Goal: Task Accomplishment & Management: Use online tool/utility

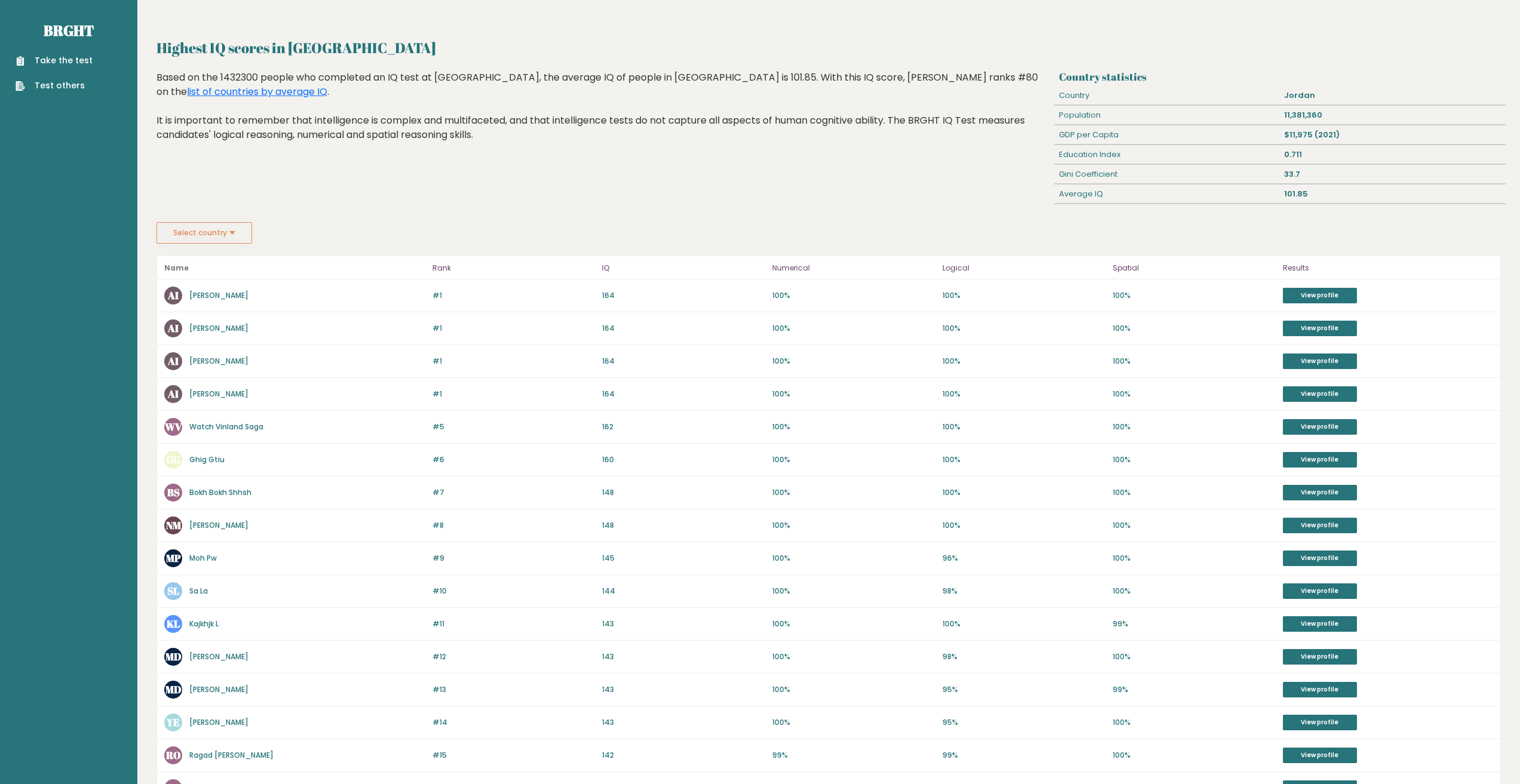
click at [73, 58] on link "Take the test" at bounding box center [54, 61] width 77 height 13
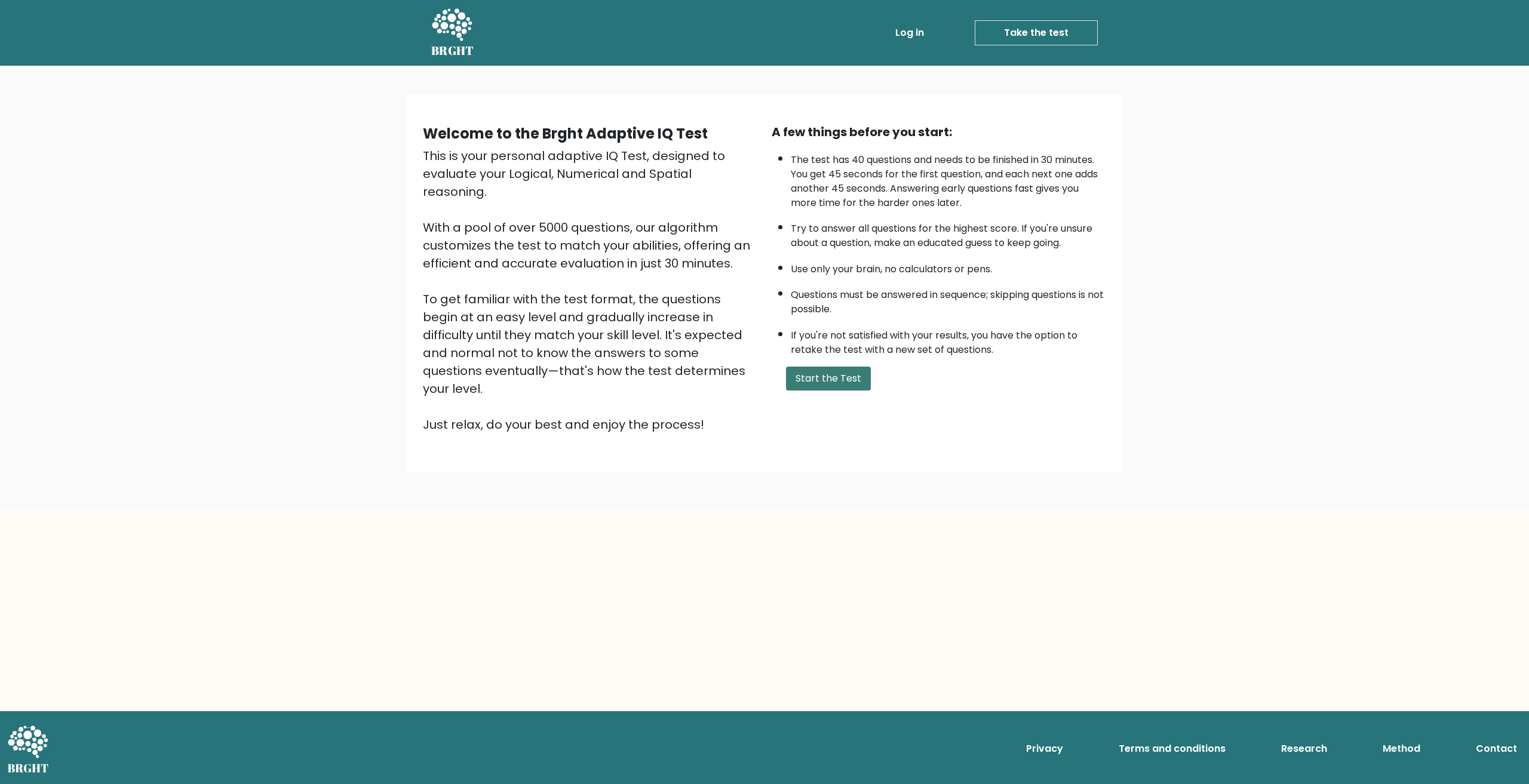
click at [844, 376] on button "Start the Test" at bounding box center [828, 378] width 85 height 24
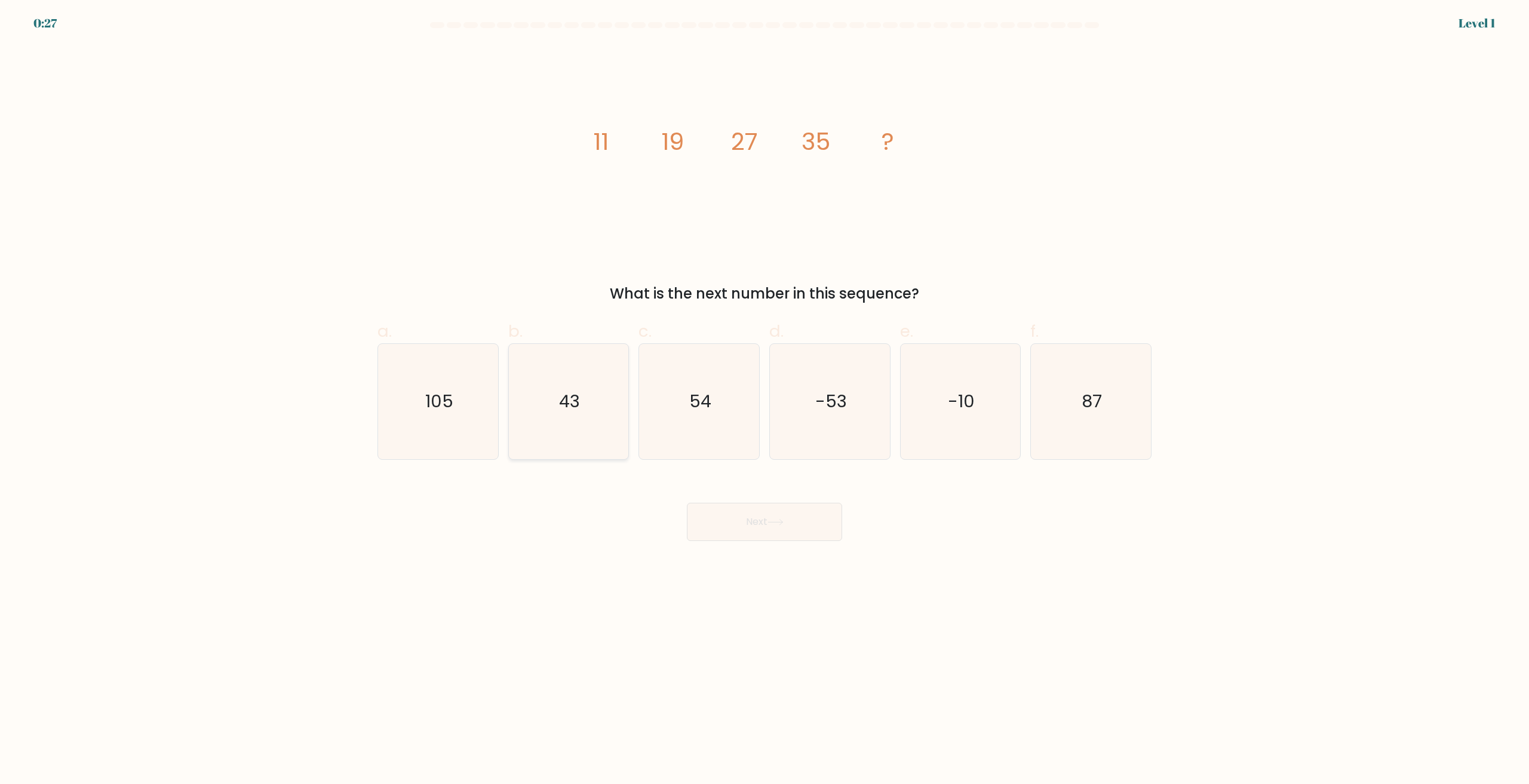
click at [557, 409] on icon "43" at bounding box center [568, 401] width 115 height 115
click at [765, 400] on input "b. 43" at bounding box center [765, 396] width 1 height 8
radio input "true"
click at [758, 531] on button "Next" at bounding box center [764, 522] width 155 height 38
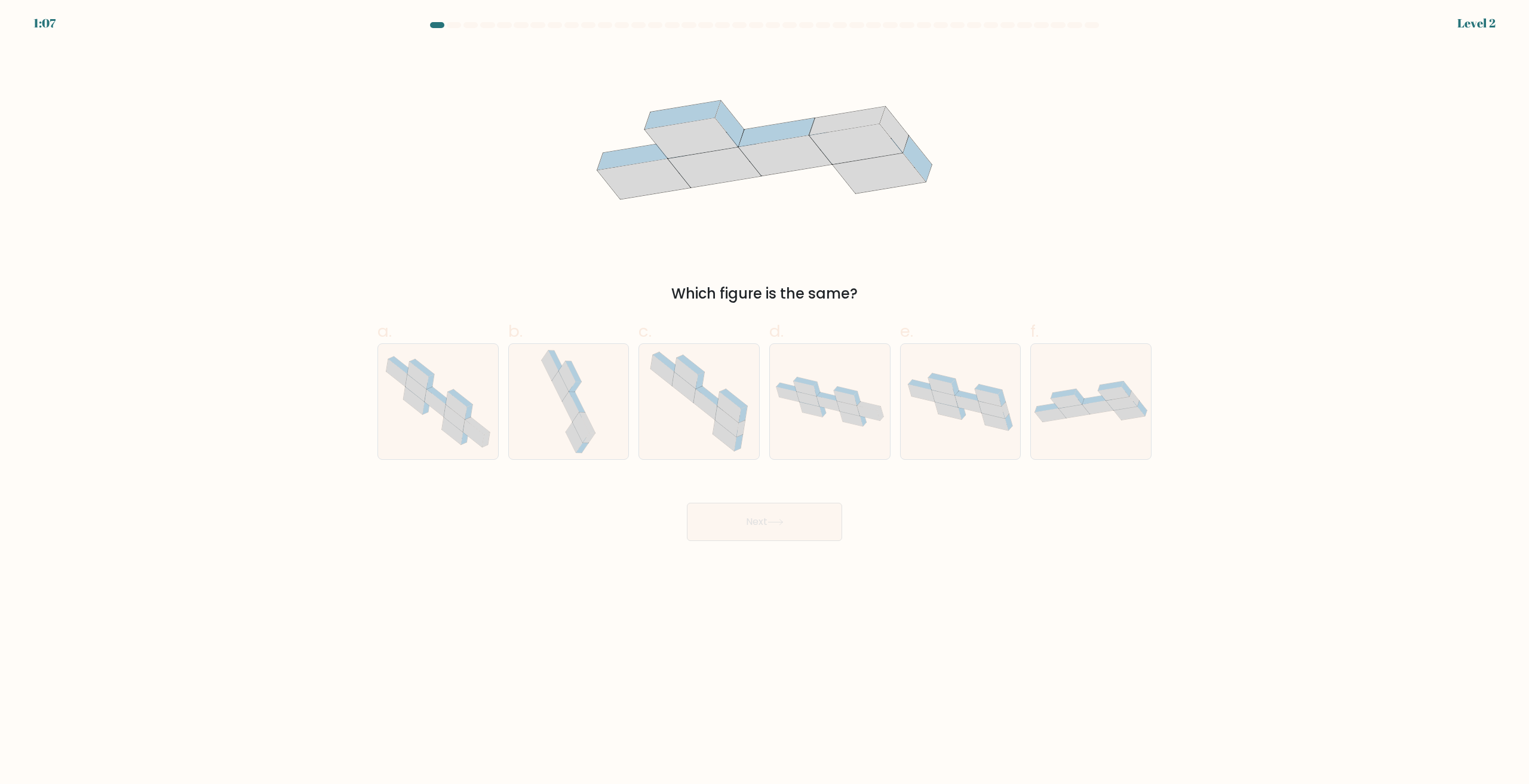
click at [742, 295] on div "Which figure is the same?" at bounding box center [765, 293] width 760 height 22
click at [741, 295] on div "Which figure is the same?" at bounding box center [765, 293] width 760 height 22
click at [1132, 261] on div "Which figure is the same?" at bounding box center [764, 175] width 789 height 259
click at [587, 407] on icon at bounding box center [568, 401] width 60 height 115
click at [765, 400] on input "b." at bounding box center [765, 396] width 1 height 8
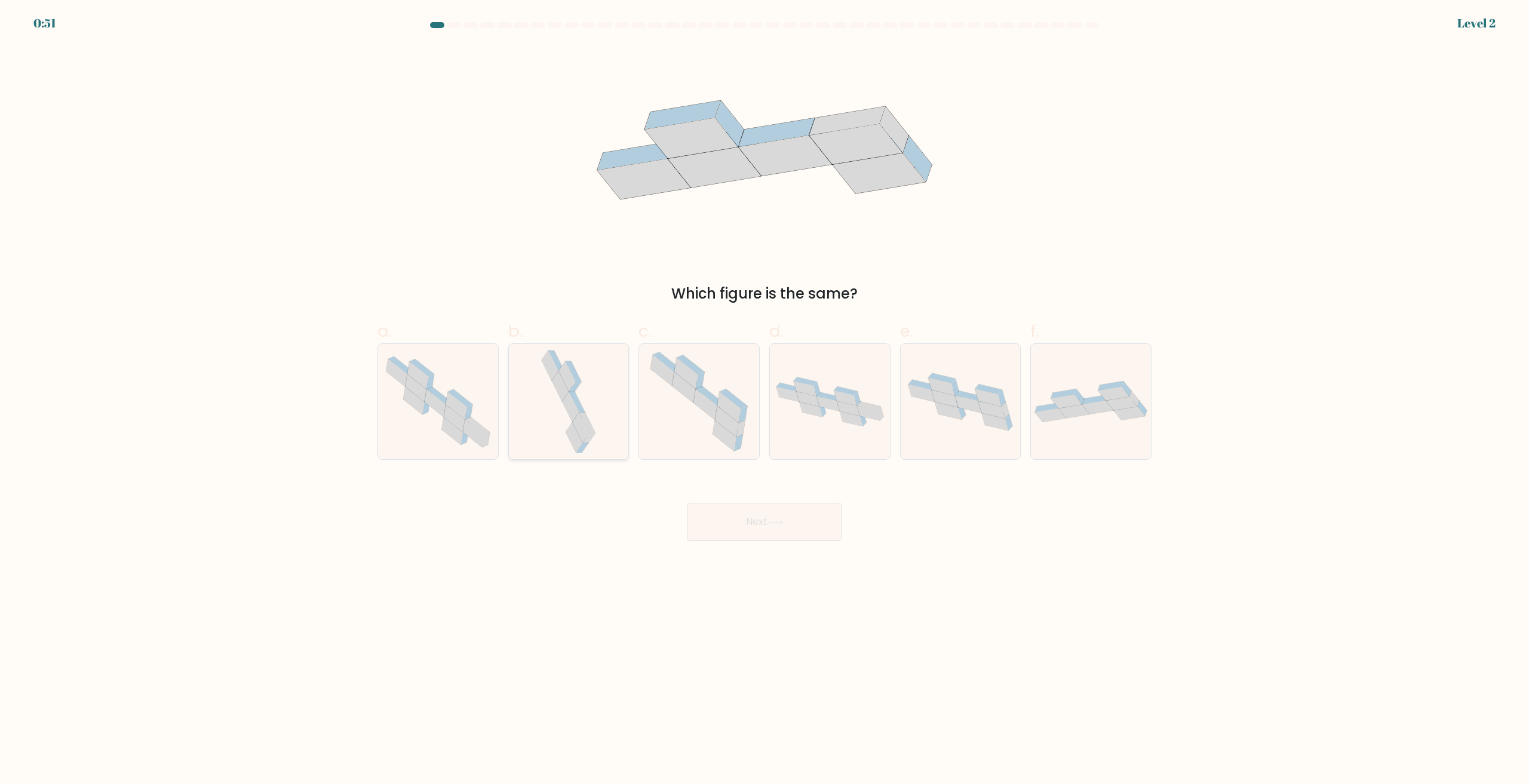
radio input "true"
click at [791, 526] on button "Next" at bounding box center [764, 522] width 155 height 38
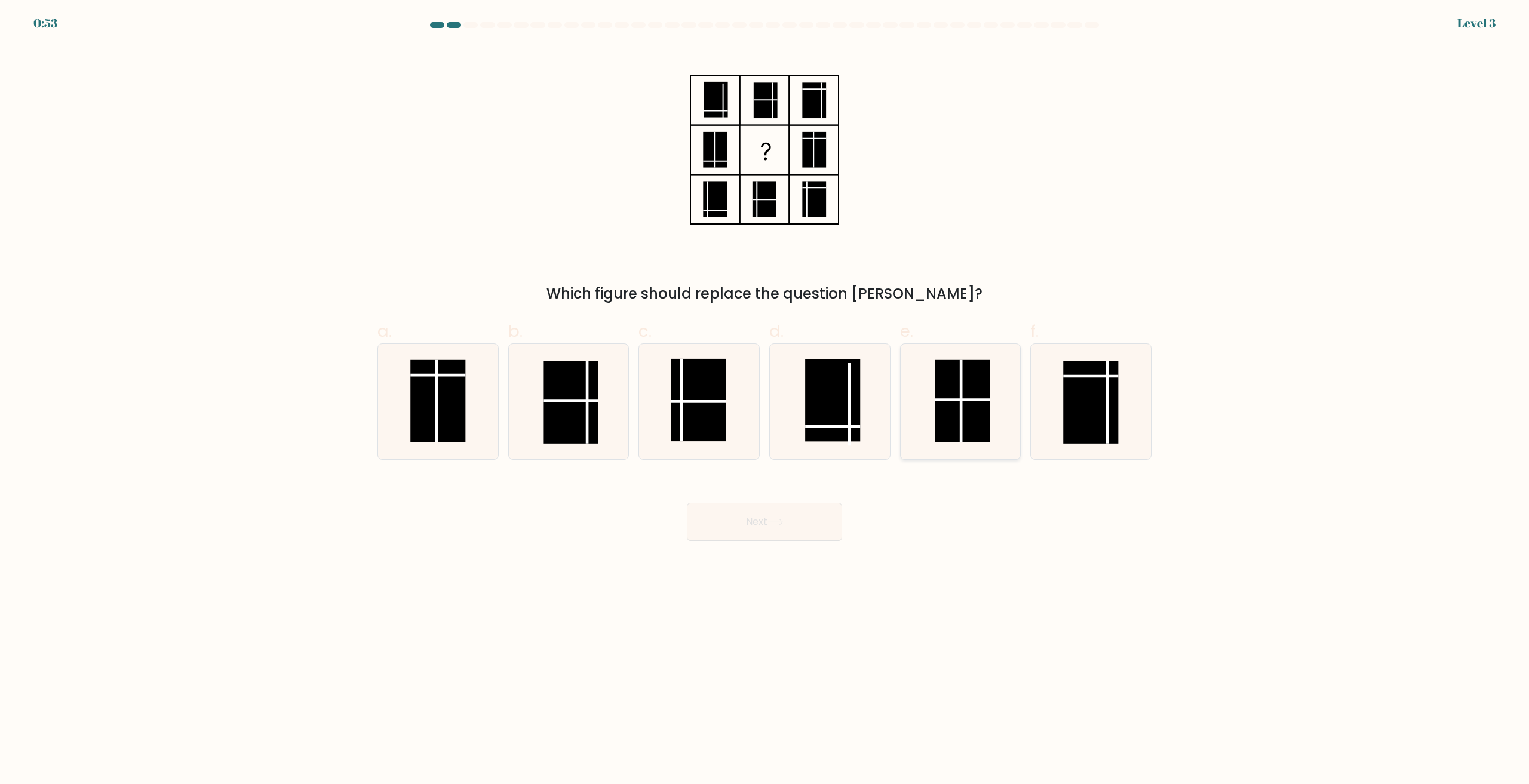
click at [975, 411] on rect at bounding box center [963, 401] width 55 height 82
click at [765, 400] on input "e." at bounding box center [765, 396] width 1 height 8
radio input "true"
click at [765, 505] on button "Next" at bounding box center [764, 522] width 155 height 38
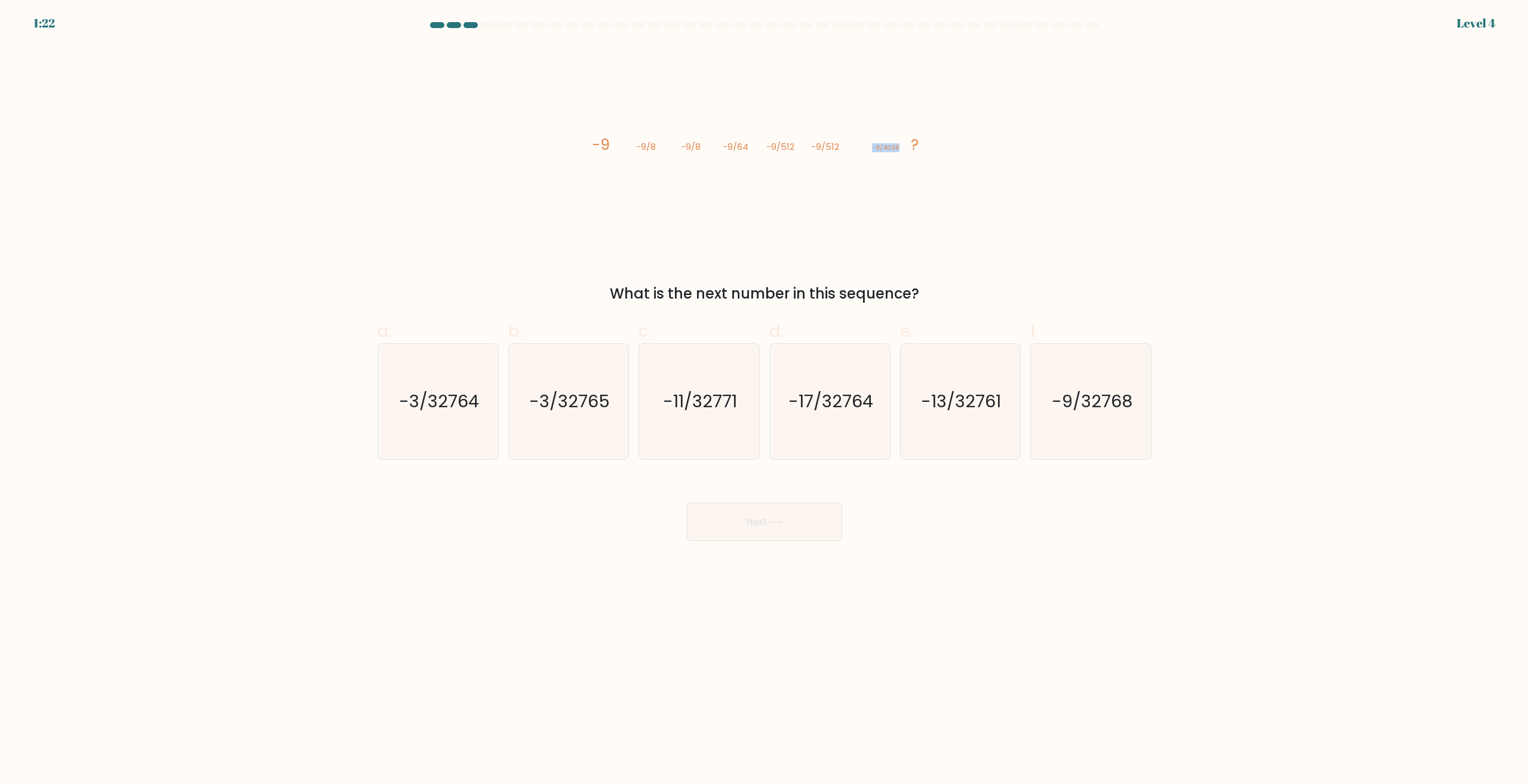
drag, startPoint x: 898, startPoint y: 147, endPoint x: 874, endPoint y: 147, distance: 24.0
click at [874, 147] on tspan "-9/4096" at bounding box center [885, 147] width 27 height 9
click at [937, 162] on icon "image/svg+xml -9 -9/8 -9/8 -9/64 -9/512 -9/512 -9/4096 ?" at bounding box center [764, 149] width 358 height 209
drag, startPoint x: 889, startPoint y: 145, endPoint x: 863, endPoint y: 140, distance: 26.5
click at [863, 140] on icon "image/svg+xml -9 -9/8 -9/8 -9/64 -9/512 -9/512 -9/4096 ?" at bounding box center [764, 149] width 358 height 209
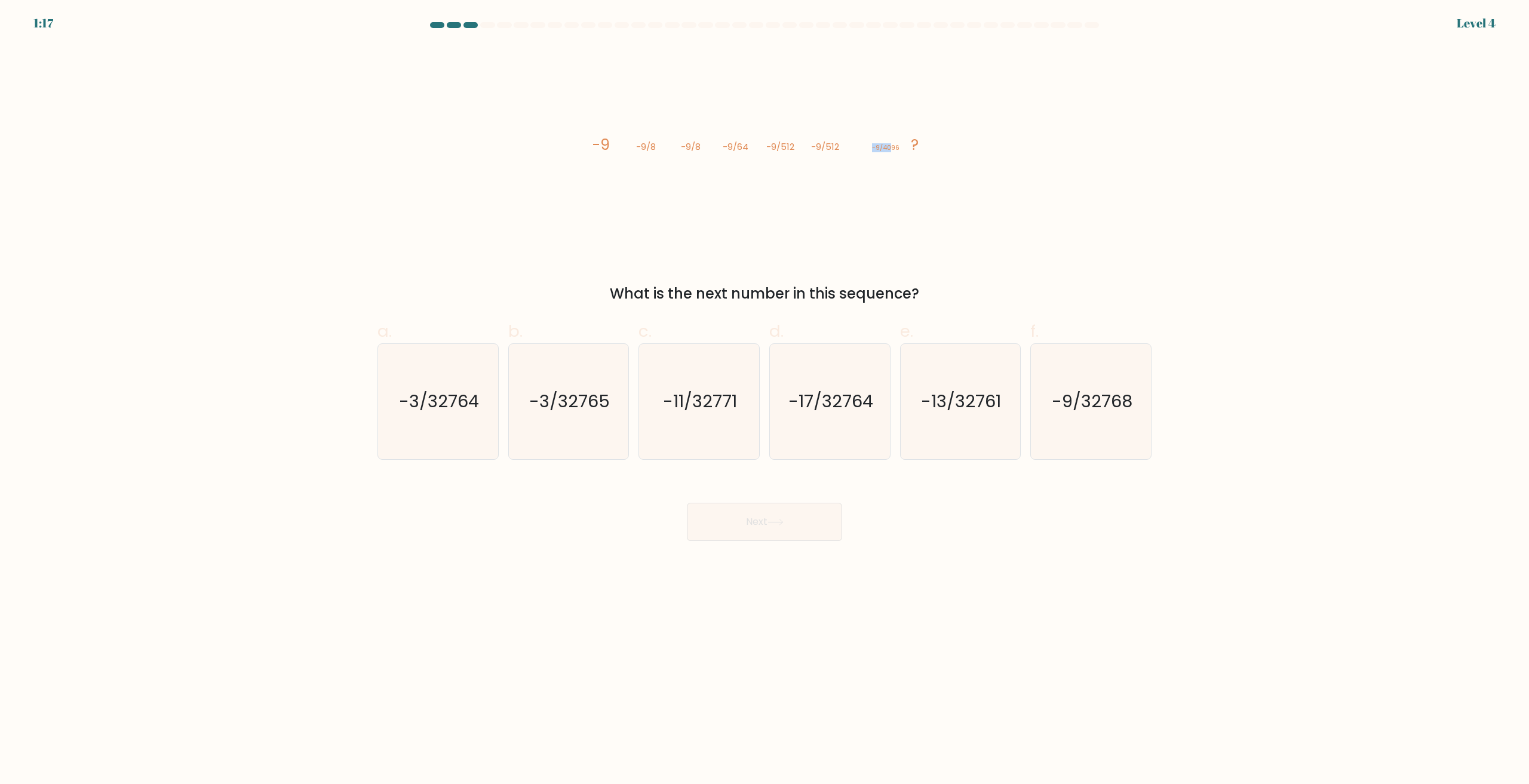
click at [875, 223] on icon "image/svg+xml -9 -9/8 -9/8 -9/64 -9/512 -9/512 -9/4096 ?" at bounding box center [764, 149] width 358 height 209
click at [876, 290] on div "What is the next number in this sequence?" at bounding box center [765, 293] width 760 height 22
click at [967, 232] on div "image/svg+xml -9 -9/8 -9/8 -9/64 -9/512 -9/512 -9/4096 ? What is the next numbe…" at bounding box center [764, 175] width 789 height 259
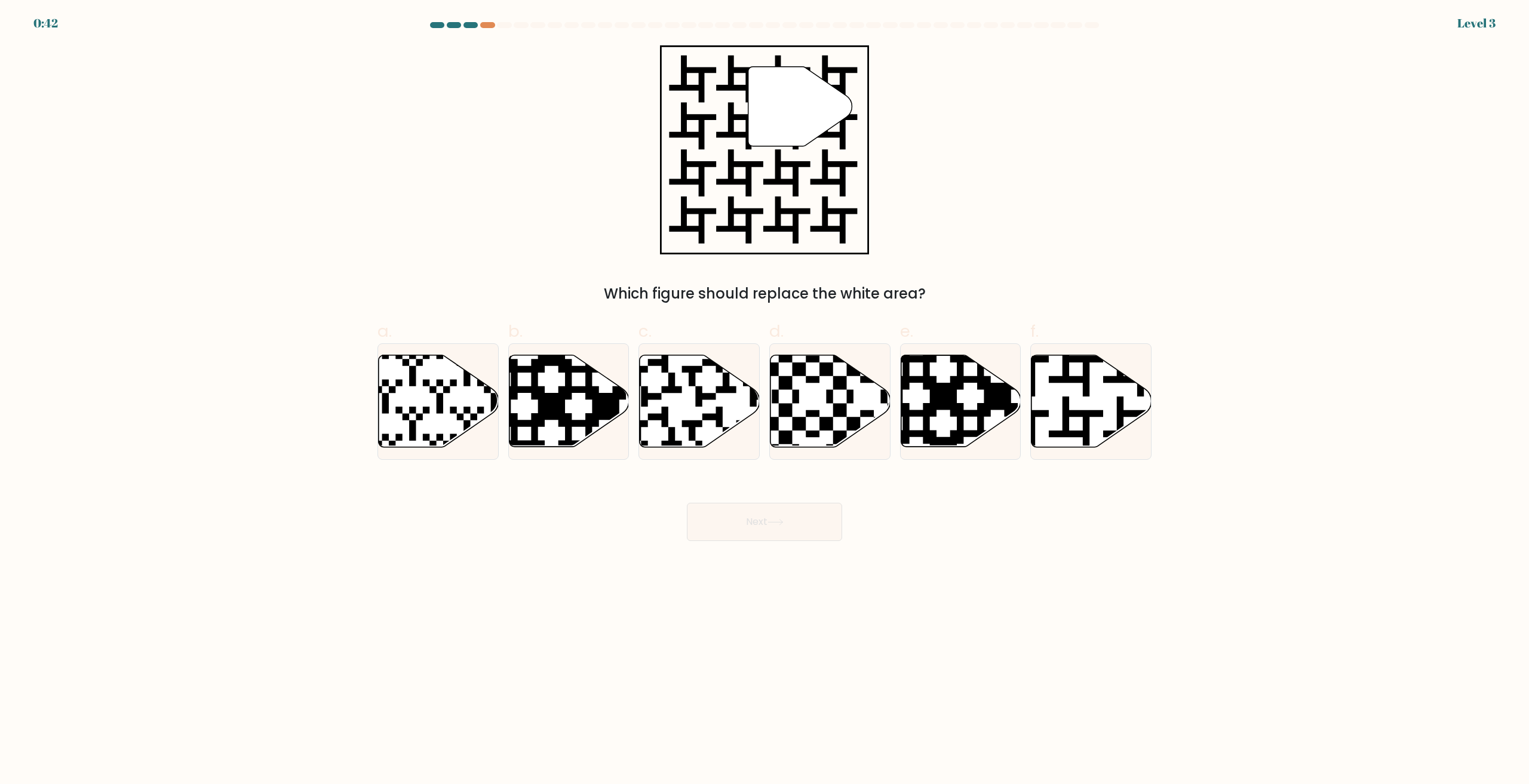
click at [481, 20] on div "0:42 Level 3" at bounding box center [764, 16] width 1529 height 32
click at [488, 27] on div at bounding box center [488, 25] width 15 height 6
click at [391, 117] on div "" Which figure should replace the white area?" at bounding box center [764, 175] width 789 height 259
click at [1067, 431] on icon at bounding box center [1048, 450] width 217 height 217
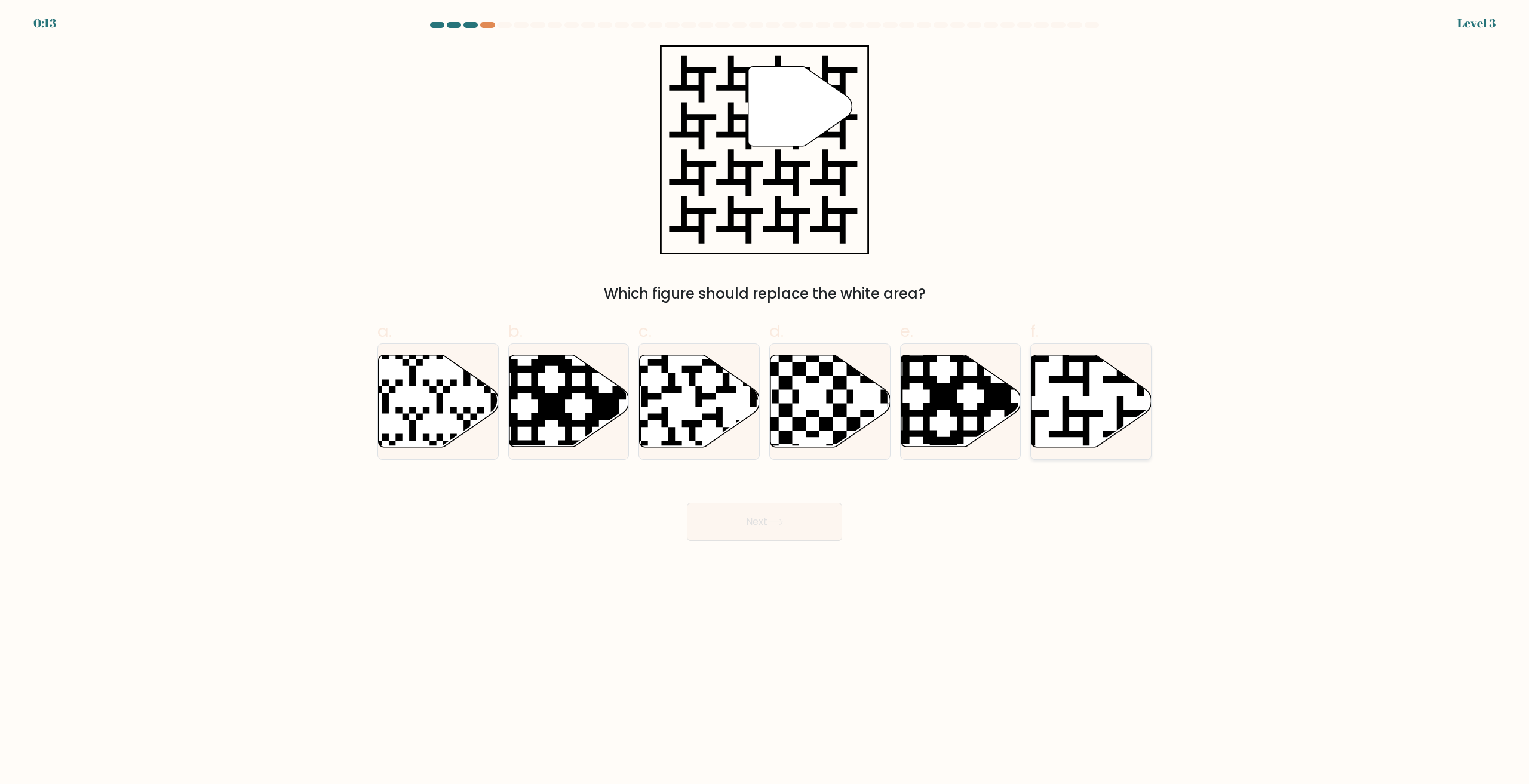
click at [765, 400] on input "f." at bounding box center [765, 396] width 1 height 8
radio input "true"
click at [789, 525] on button "Next" at bounding box center [764, 522] width 155 height 38
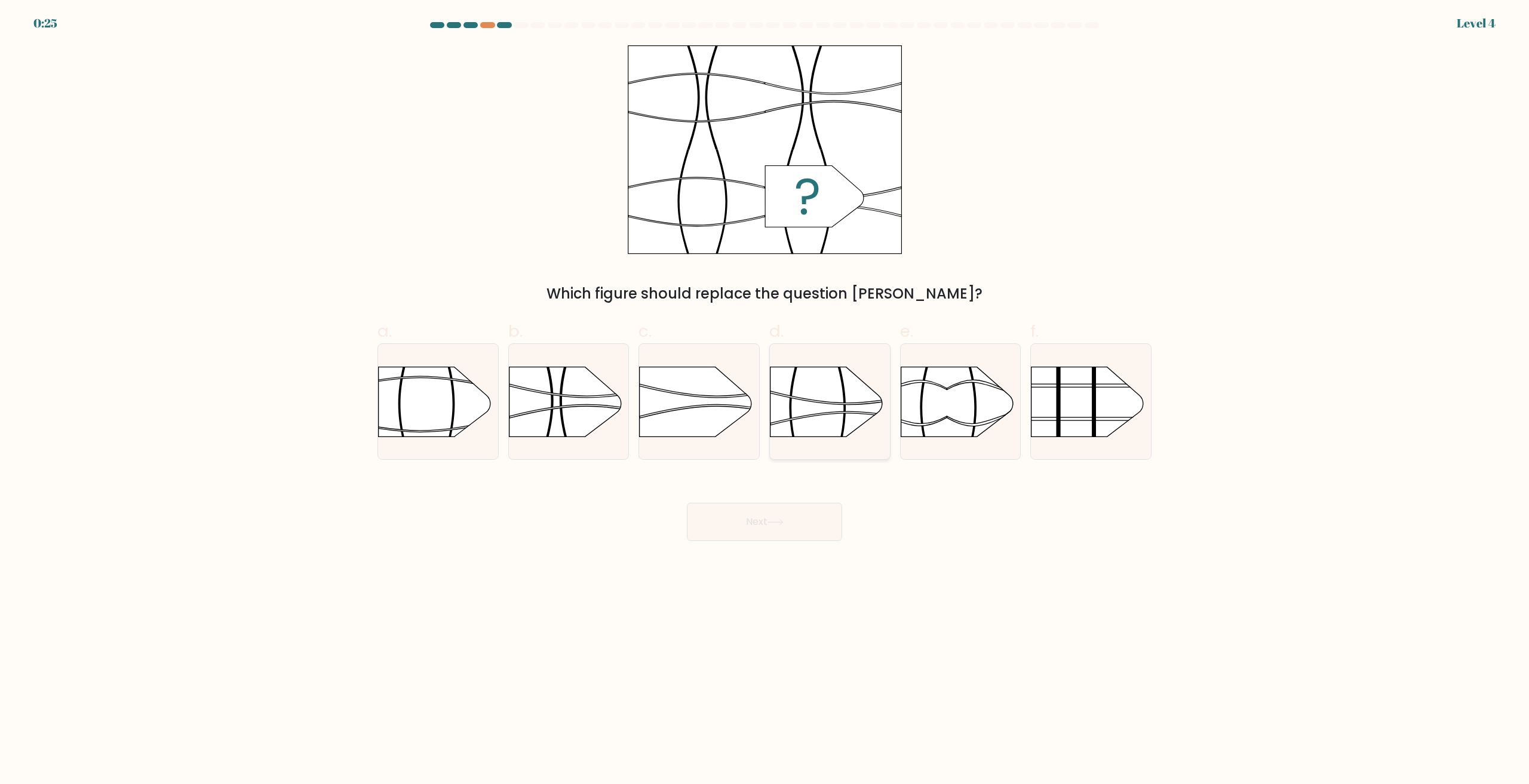
click at [836, 404] on icon at bounding box center [847, 398] width 155 height 14
click at [765, 400] on input "d." at bounding box center [765, 396] width 1 height 8
radio input "true"
click at [805, 519] on button "Next" at bounding box center [764, 522] width 155 height 38
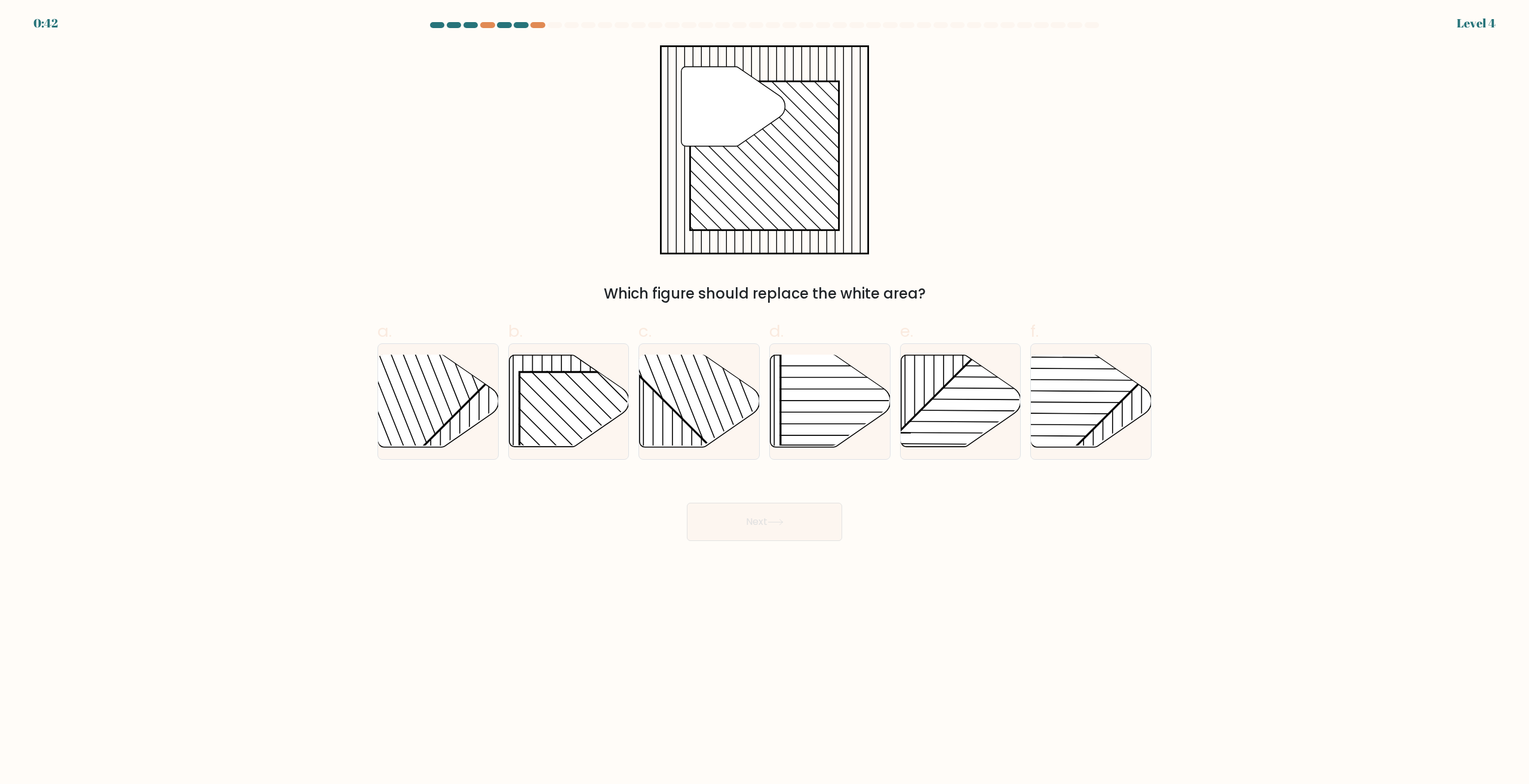
click at [538, 22] on div at bounding box center [537, 25] width 15 height 6
click at [585, 406] on rect at bounding box center [605, 458] width 172 height 172
click at [765, 400] on input "b." at bounding box center [765, 396] width 1 height 8
radio input "true"
click at [765, 522] on button "Next" at bounding box center [764, 522] width 155 height 38
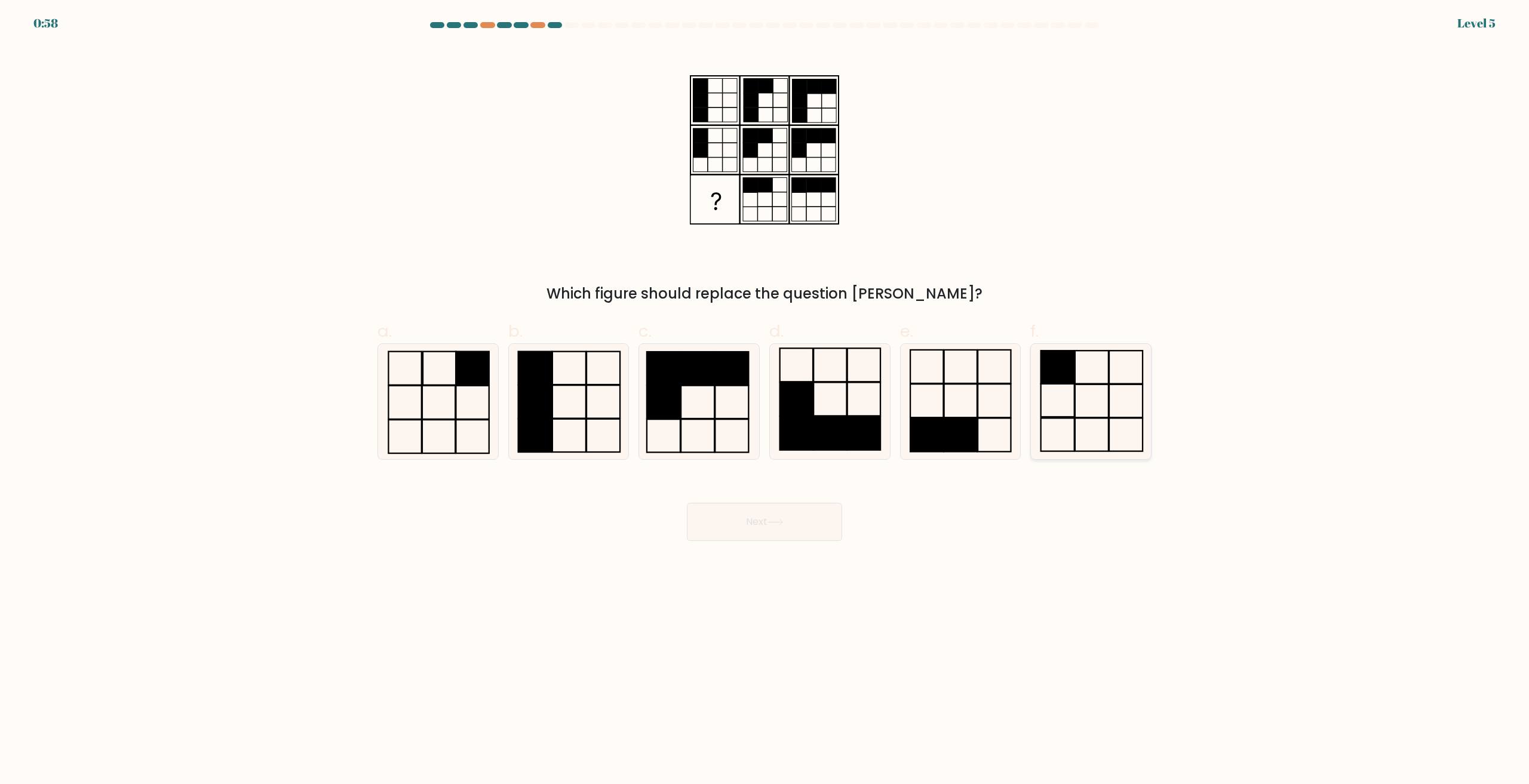
click at [1074, 406] on rect at bounding box center [1058, 400] width 34 height 33
click at [765, 400] on input "f." at bounding box center [765, 396] width 1 height 8
radio input "true"
click at [765, 526] on button "Next" at bounding box center [764, 522] width 155 height 38
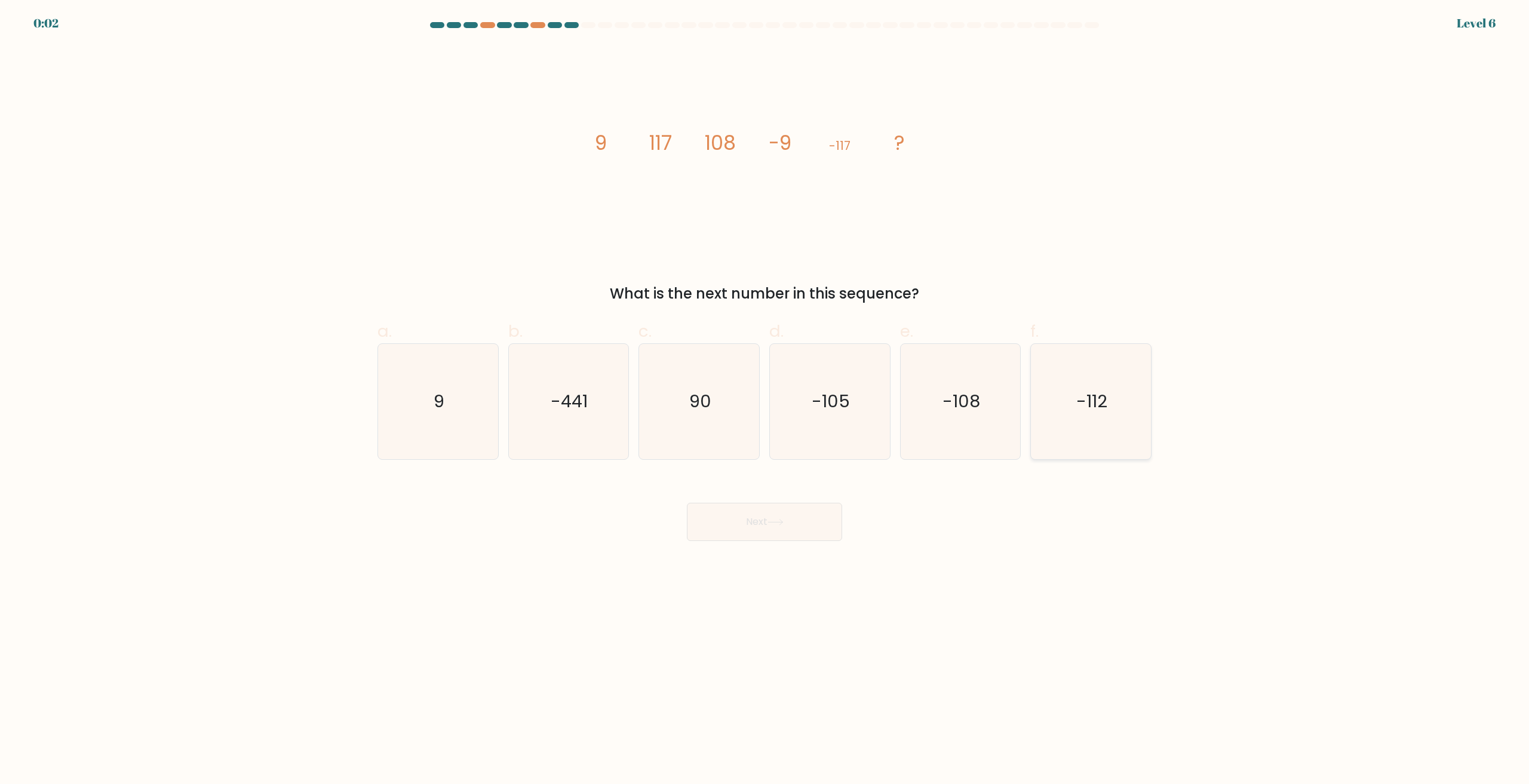
click at [1086, 395] on text "-112" at bounding box center [1092, 401] width 31 height 24
click at [765, 395] on input "f. -112" at bounding box center [765, 396] width 1 height 8
radio input "true"
click at [779, 501] on div "Next" at bounding box center [764, 508] width 789 height 67
click at [781, 516] on button "Next" at bounding box center [764, 522] width 155 height 38
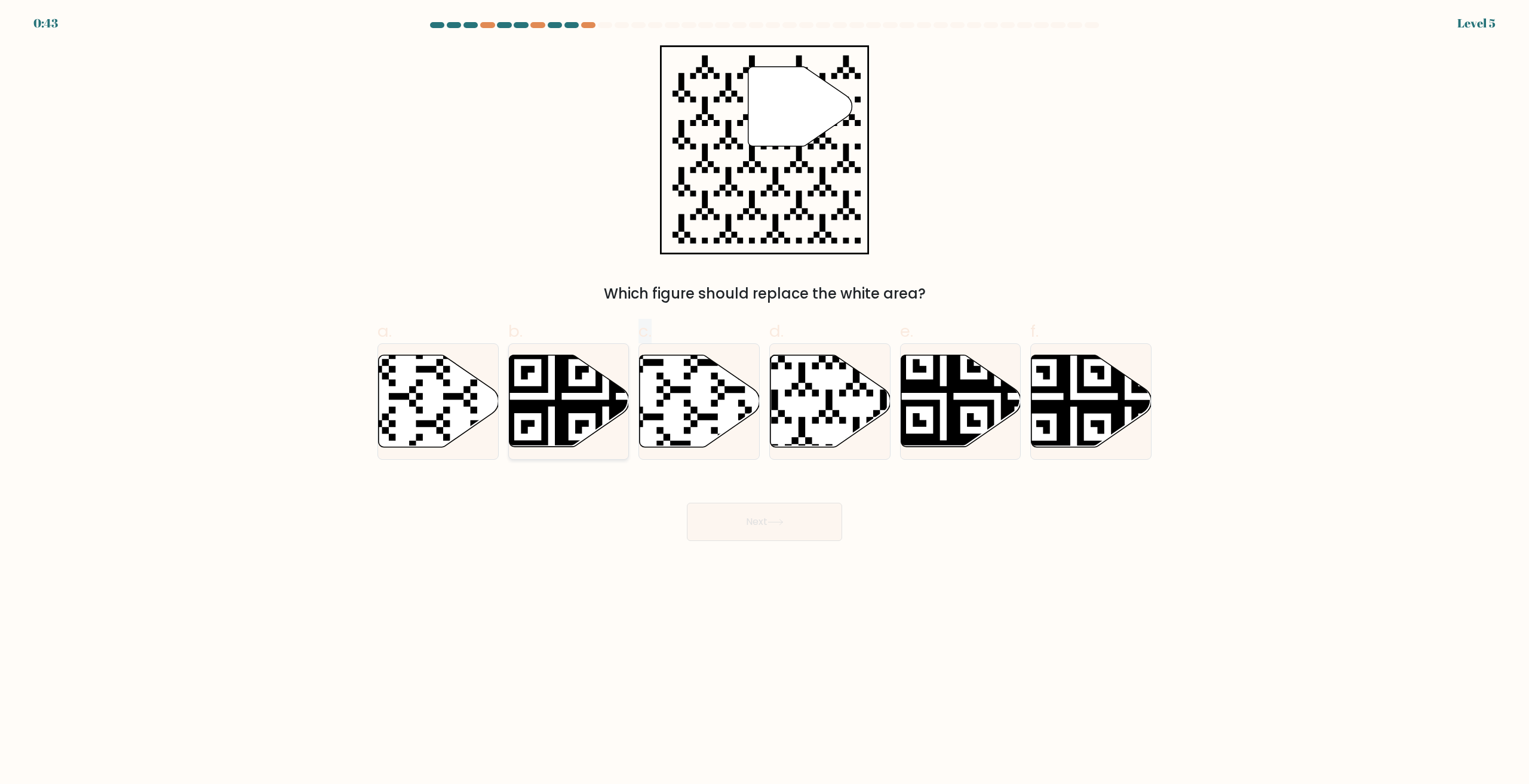
click at [603, 393] on div "a. b. c. d." at bounding box center [765, 384] width 784 height 150
click at [603, 393] on icon at bounding box center [569, 401] width 120 height 92
click at [765, 393] on input "b." at bounding box center [765, 396] width 1 height 8
radio input "true"
click at [765, 392] on input "c." at bounding box center [765, 396] width 1 height 8
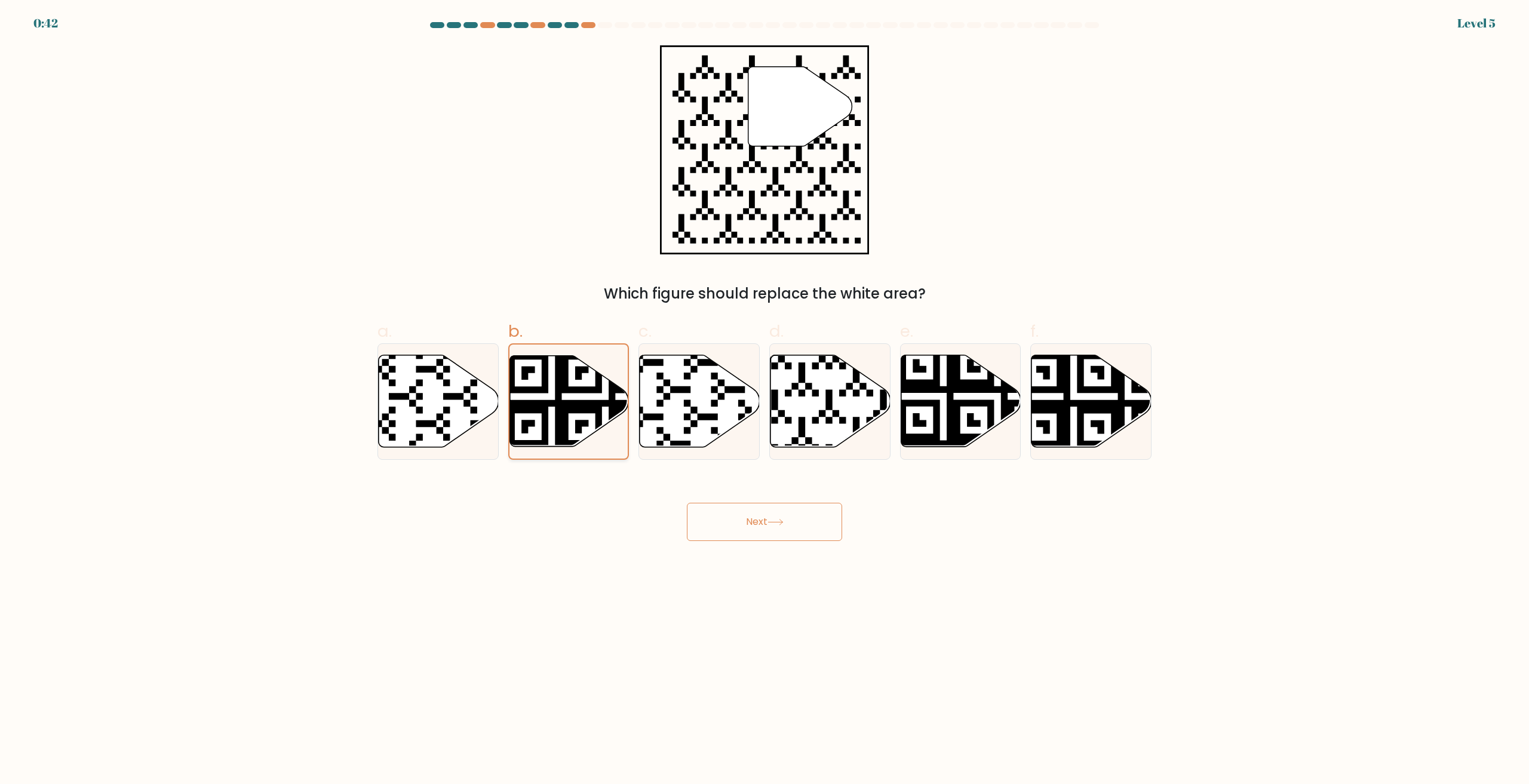
radio input "true"
click at [765, 392] on input "d." at bounding box center [765, 396] width 1 height 8
radio input "true"
click at [813, 427] on icon at bounding box center [831, 401] width 119 height 91
click at [765, 400] on input "d." at bounding box center [765, 396] width 1 height 8
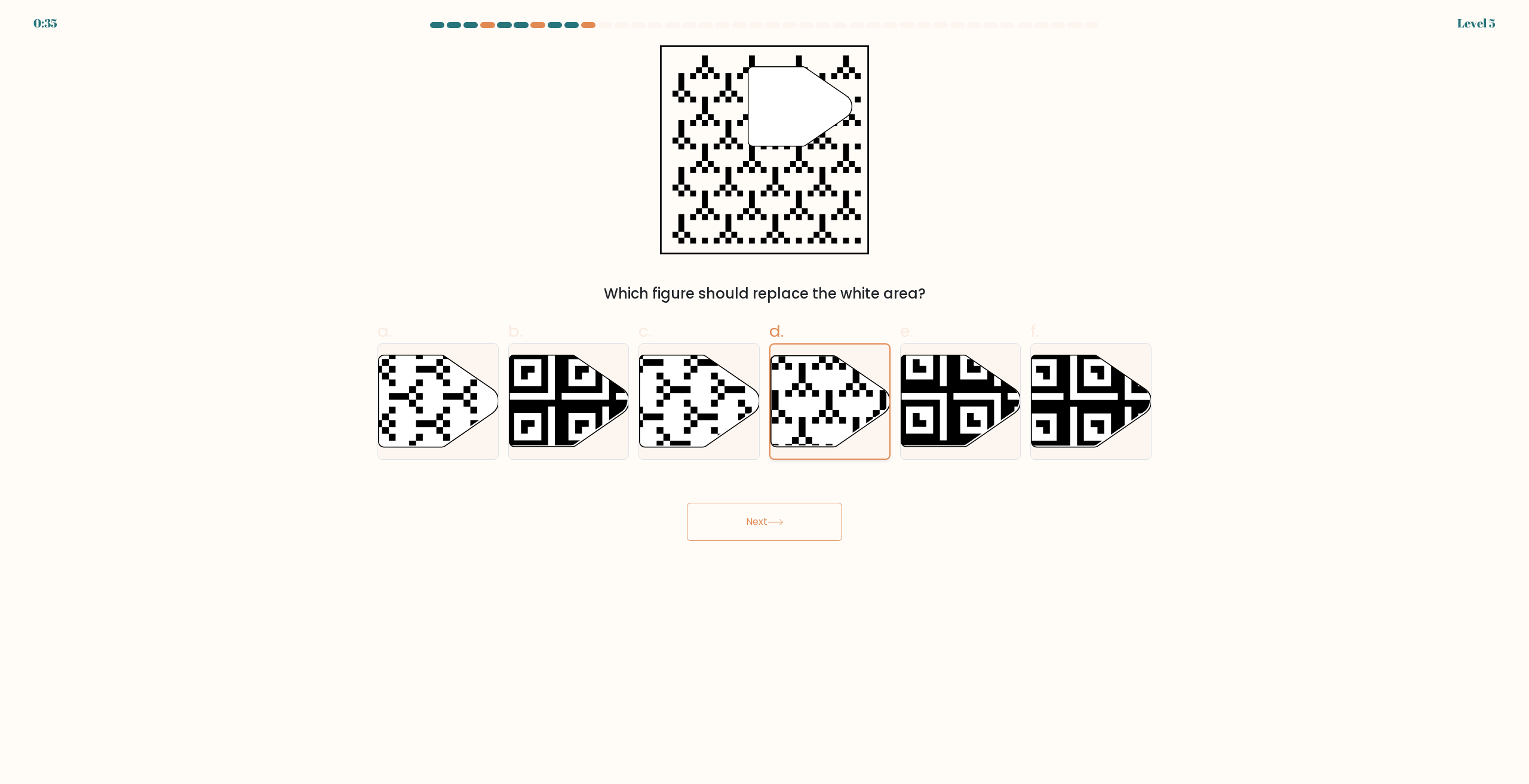
click at [819, 408] on icon at bounding box center [831, 401] width 119 height 91
click at [765, 400] on input "d." at bounding box center [765, 396] width 1 height 8
click at [764, 526] on button "Next" at bounding box center [764, 522] width 155 height 38
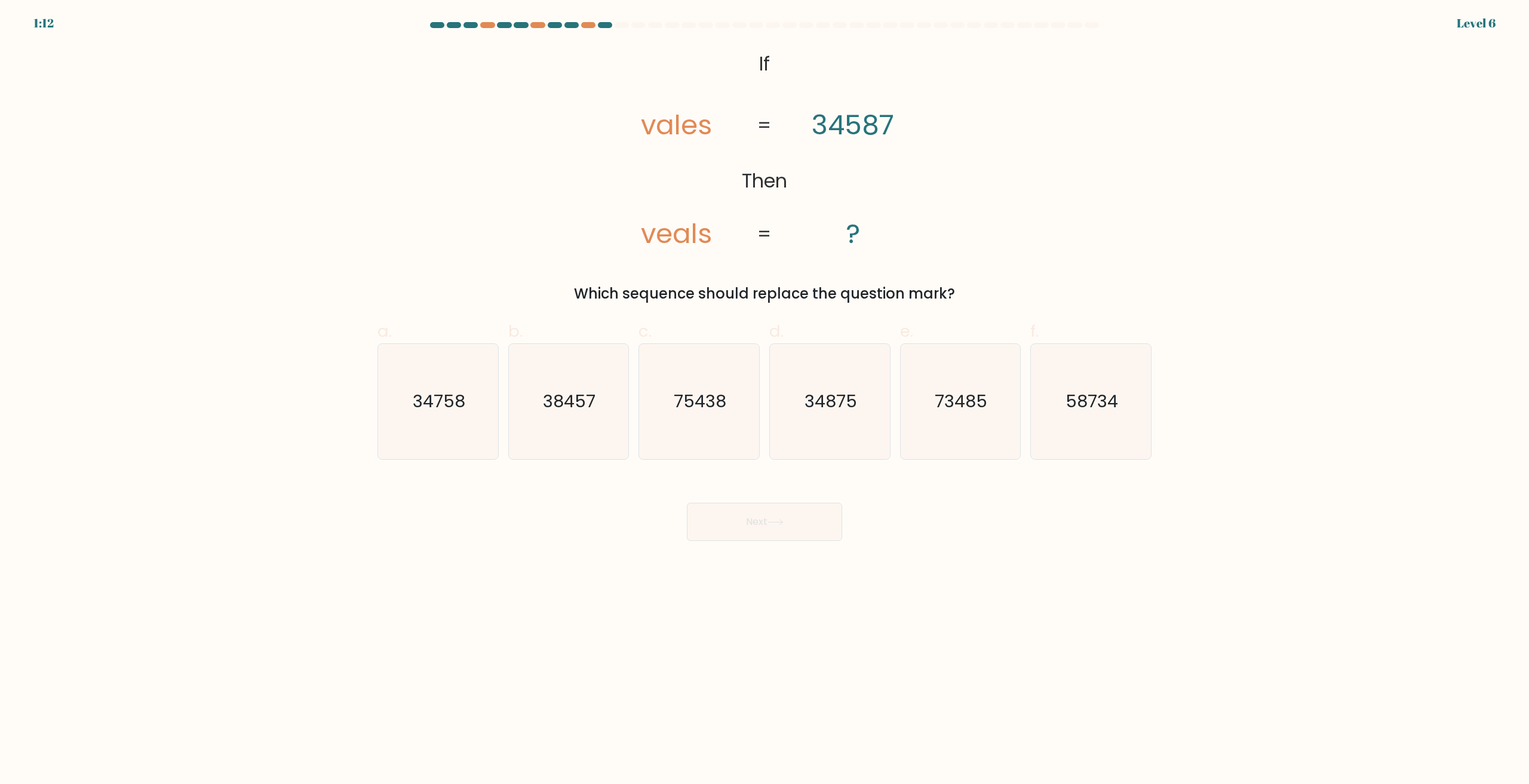
click at [689, 227] on tspan "veals" at bounding box center [677, 233] width 71 height 38
click at [705, 274] on div "@import url('https://fonts.googleapis.com/css?family=Abril+Fatface:400,100,100i…" at bounding box center [764, 175] width 789 height 259
click at [699, 127] on tspan "vales" at bounding box center [677, 124] width 71 height 38
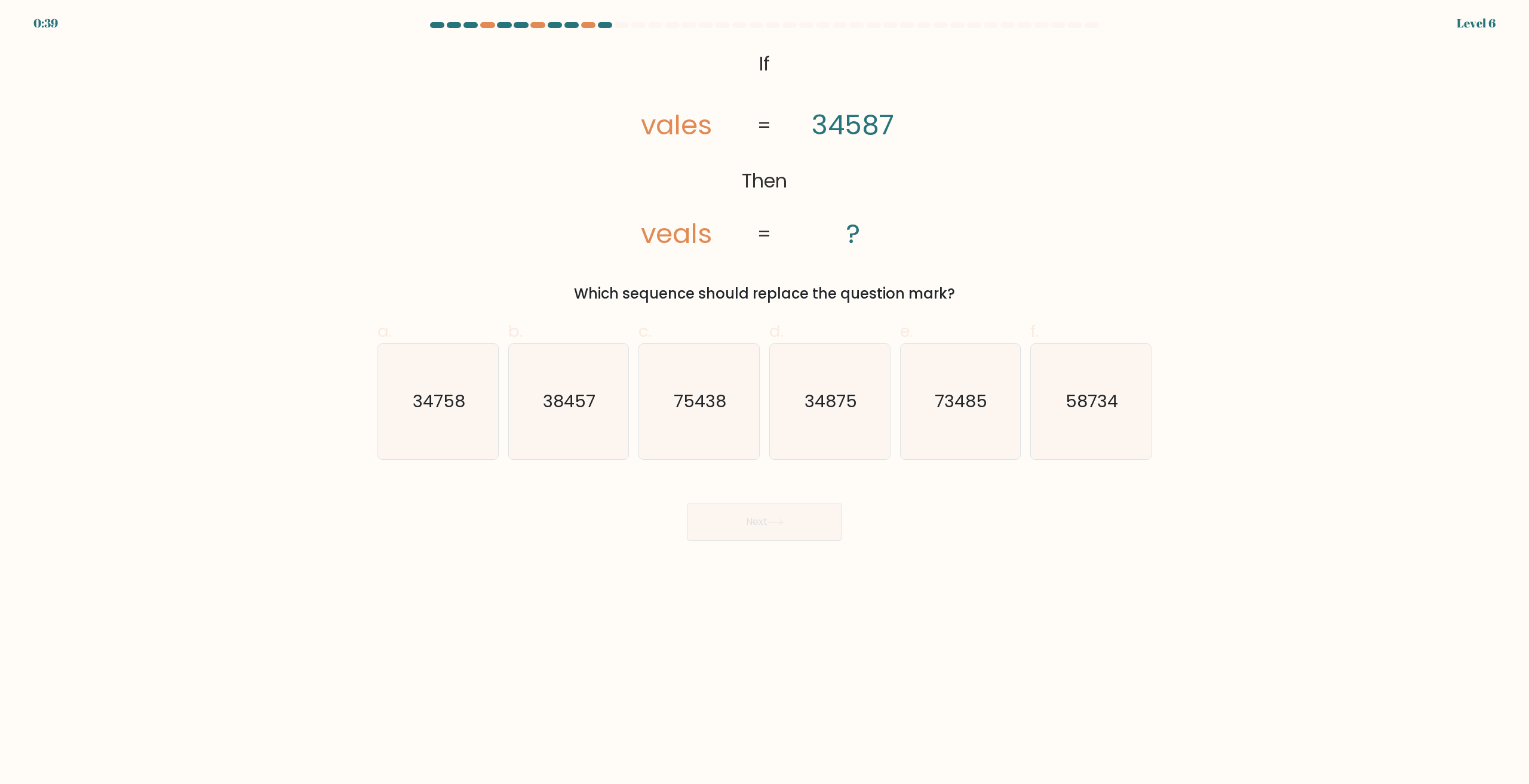
click at [744, 216] on icon "@import url('https://fonts.googleapis.com/css?family=Abril+Fatface:400,100,100i…" at bounding box center [765, 149] width 339 height 209
click at [697, 109] on tspan "vales" at bounding box center [677, 124] width 71 height 38
click at [976, 267] on div "@import url('https://fonts.googleapis.com/css?family=Abril+Fatface:400,100,100i…" at bounding box center [764, 175] width 789 height 259
click at [1048, 222] on div "@import url('https://fonts.googleapis.com/css?family=Abril+Fatface:400,100,100i…" at bounding box center [764, 175] width 789 height 259
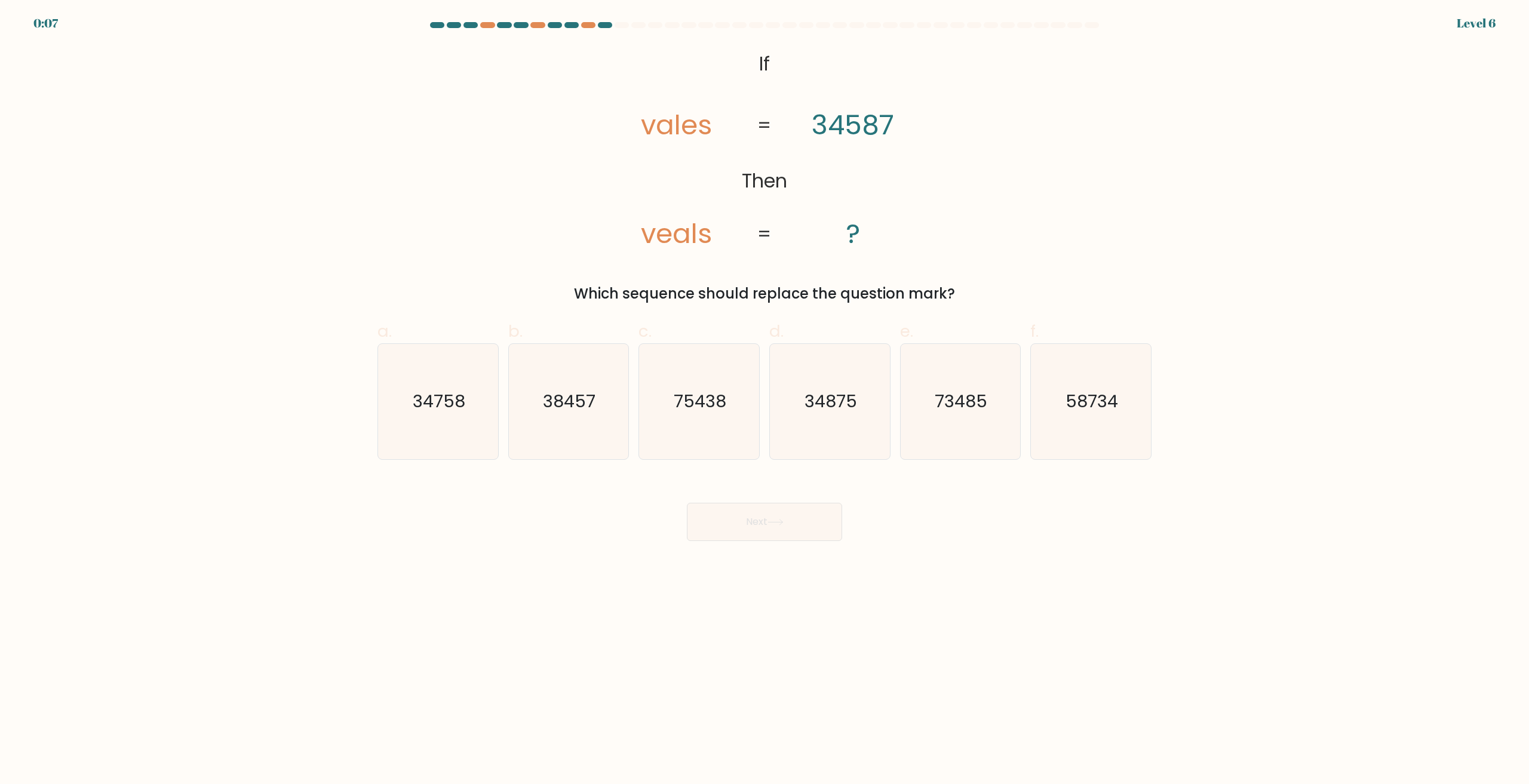
drag, startPoint x: 512, startPoint y: 519, endPoint x: 540, endPoint y: 509, distance: 29.7
click at [518, 518] on div "Next" at bounding box center [764, 508] width 789 height 67
click at [463, 403] on text "34758" at bounding box center [439, 401] width 52 height 24
click at [765, 400] on input "a. 34758" at bounding box center [765, 396] width 1 height 8
radio input "true"
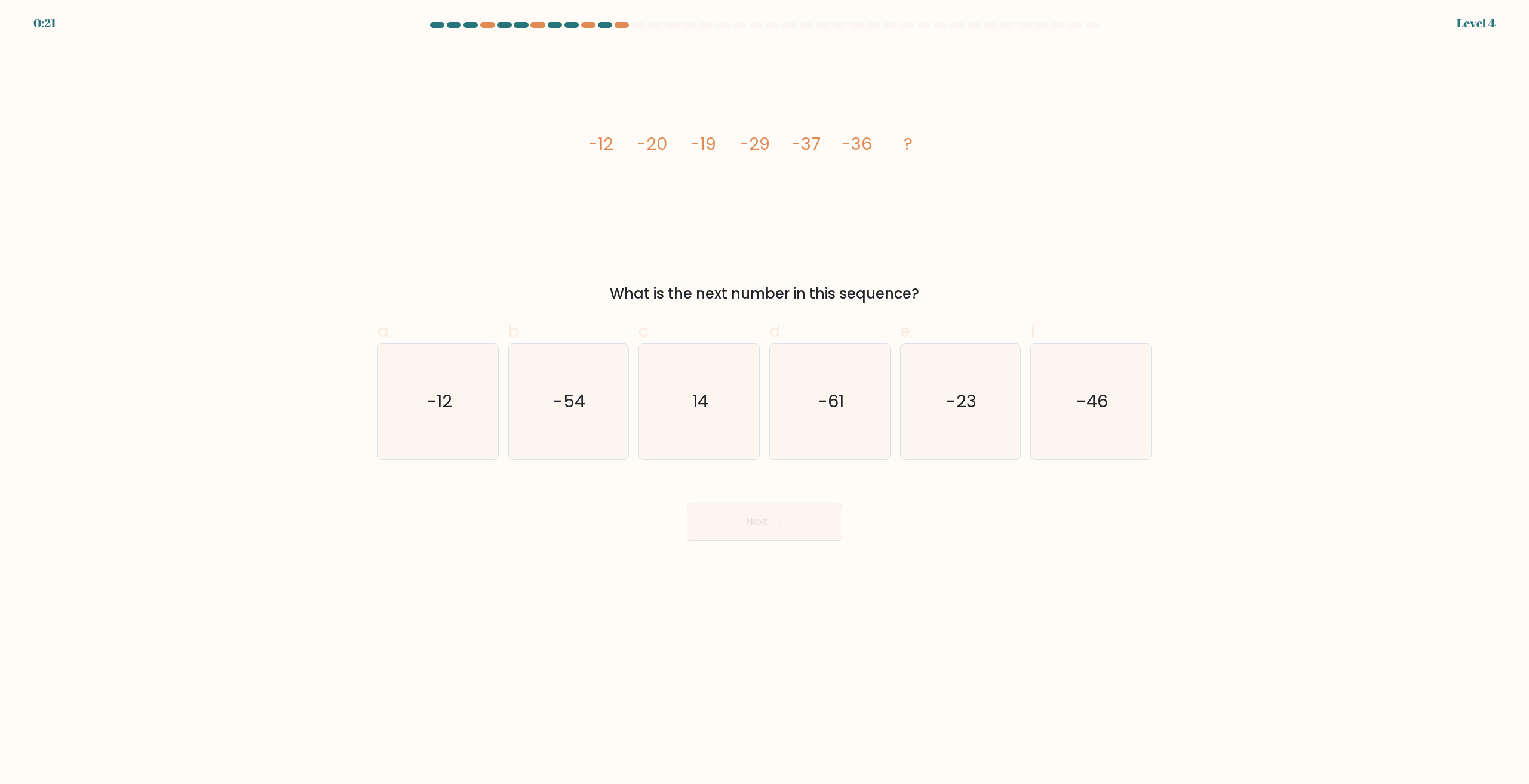
drag, startPoint x: 690, startPoint y: 235, endPoint x: 611, endPoint y: 227, distance: 79.4
click at [611, 227] on icon "image/svg+xml -12 -20 -19 -29 -37 -36 ?" at bounding box center [764, 149] width 358 height 209
